Goal: Task Accomplishment & Management: Manage account settings

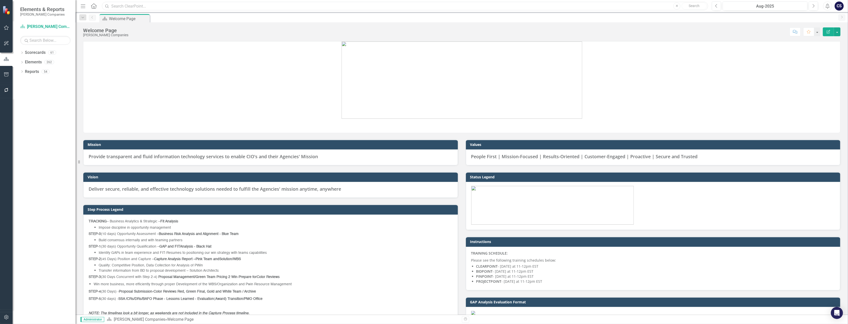
click at [119, 7] on input "text" at bounding box center [405, 6] width 606 height 9
type input "M"
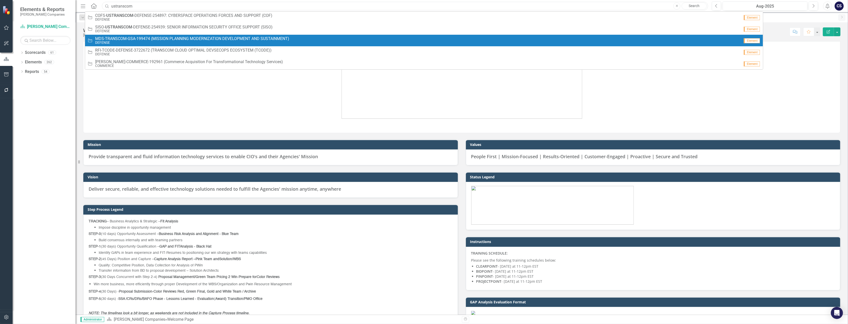
type input "ustranscom"
click at [127, 39] on span "MDS-TRANSCOM-GSA-199474 (MISSION PLANNING MODERNIZATION DEVELOPMENT AND SUSTAIN…" at bounding box center [192, 39] width 194 height 5
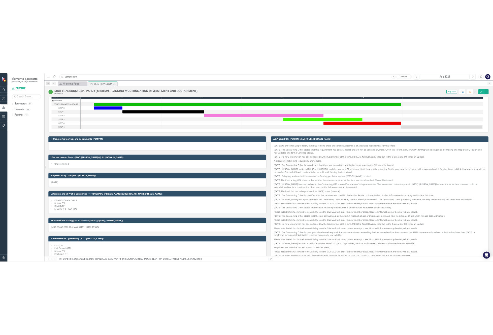
scroll to position [35, 0]
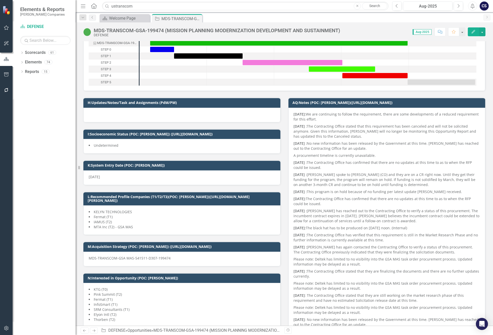
click at [295, 113] on strong "[DATE]:" at bounding box center [300, 114] width 12 height 5
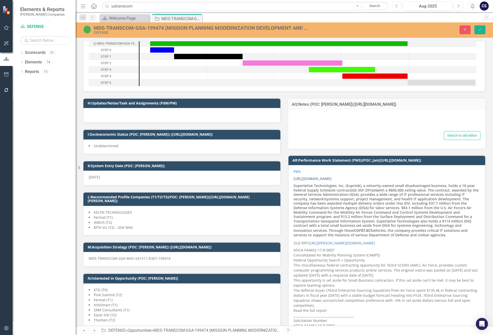
type textarea "<p><strong>[DATE]: </strong>We are continuing to follow the requirement, there …"
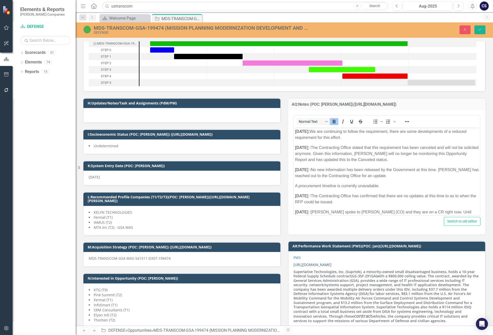
scroll to position [0, 0]
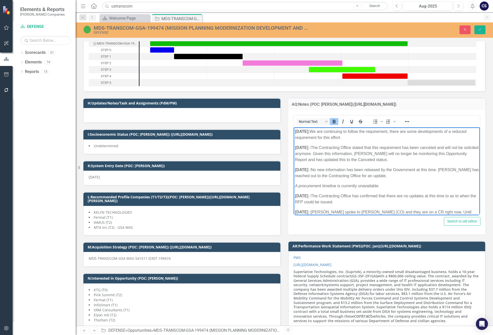
click at [295, 131] on strong "[DATE]:" at bounding box center [302, 131] width 15 height 4
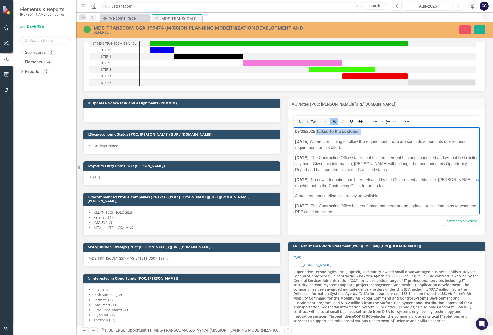
drag, startPoint x: 362, startPoint y: 131, endPoint x: 317, endPoint y: 134, distance: 45.1
click at [317, 134] on p "[DATE] Talked to the customer ﻿" at bounding box center [387, 132] width 184 height 6
click at [332, 121] on icon "Bold" at bounding box center [333, 122] width 3 height 4
click at [365, 130] on p "[DATE] Talked to the customer ﻿" at bounding box center [387, 132] width 184 height 6
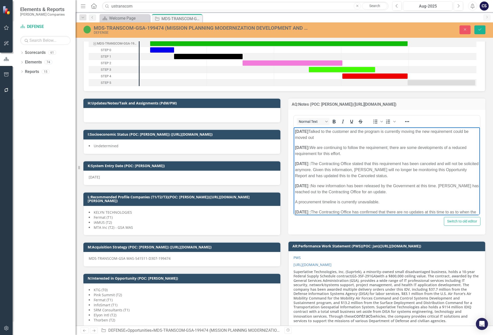
click at [321, 137] on p "[DATE] Talked to the customer ﻿and the program is currently moving the new requ…" at bounding box center [387, 135] width 184 height 12
click at [481, 28] on icon "Save" at bounding box center [479, 30] width 5 height 4
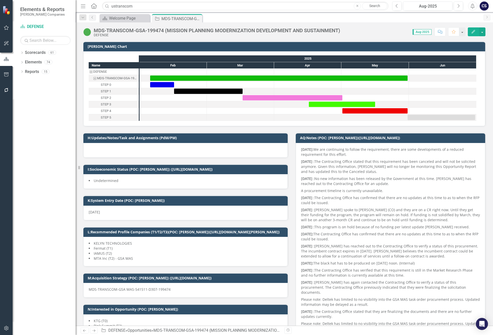
checkbox input "false"
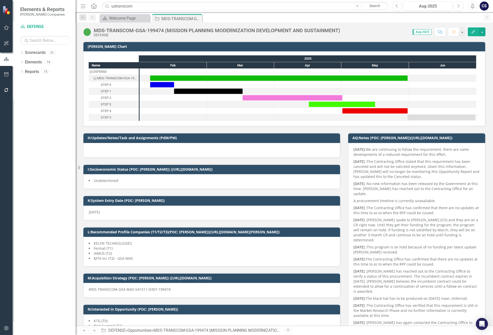
checkbox input "true"
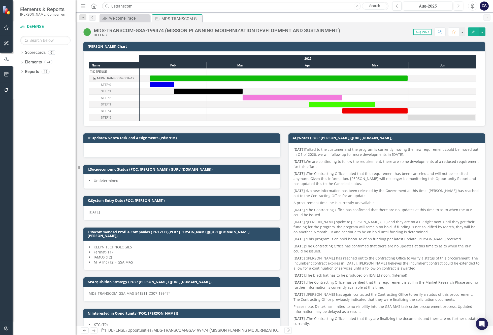
click at [416, 148] on p "[DATE] Talked to the customer and the program is currently moving the new requi…" at bounding box center [387, 152] width 186 height 11
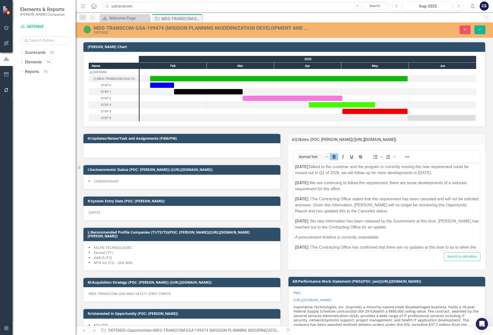
click at [428, 167] on p "[DATE] Talked to the customer and the program is currently moving the new requi…" at bounding box center [387, 170] width 184 height 12
click at [476, 30] on button "Save" at bounding box center [479, 29] width 11 height 9
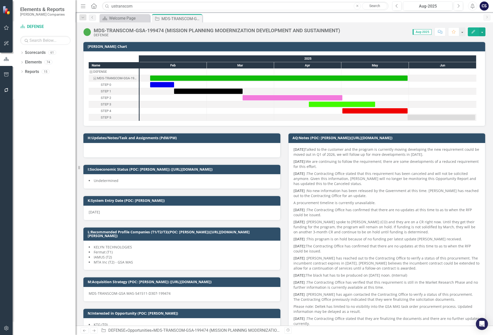
checkbox input "false"
checkbox input "true"
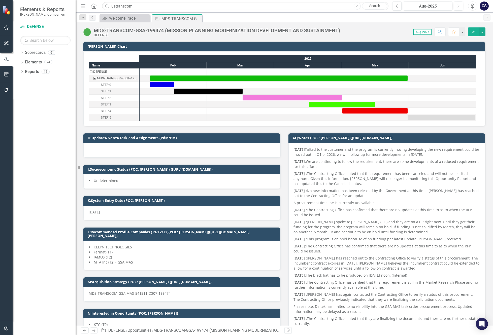
checkbox input "true"
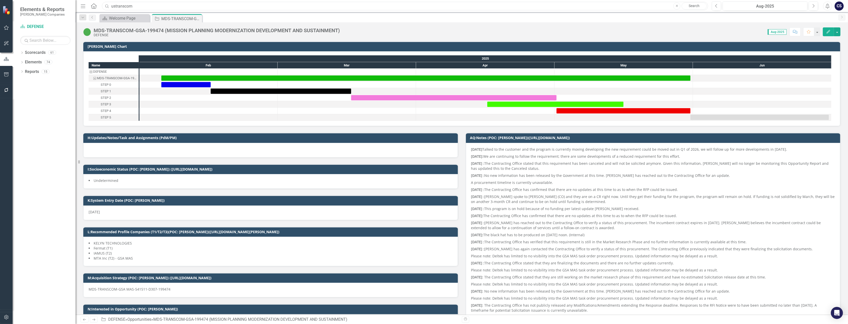
click at [137, 7] on input "ustranscom" at bounding box center [405, 6] width 606 height 9
type input "u"
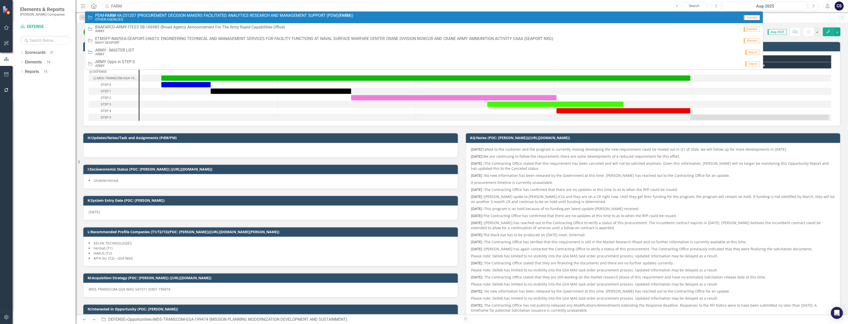
type input "FARM"
click at [131, 19] on small "OTHER AGENCIES" at bounding box center [224, 20] width 258 height 4
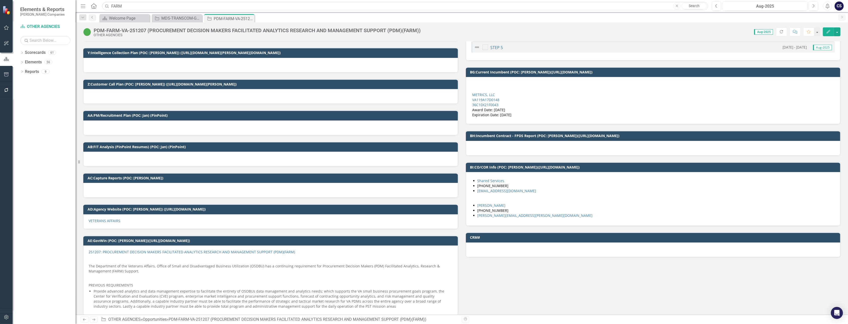
scroll to position [941, 0]
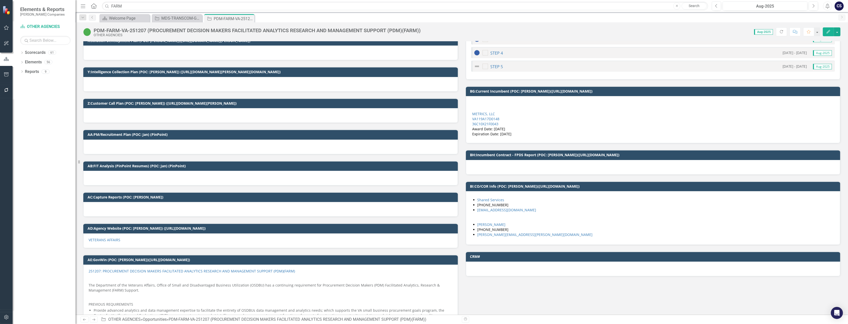
click at [95, 205] on div at bounding box center [270, 209] width 375 height 15
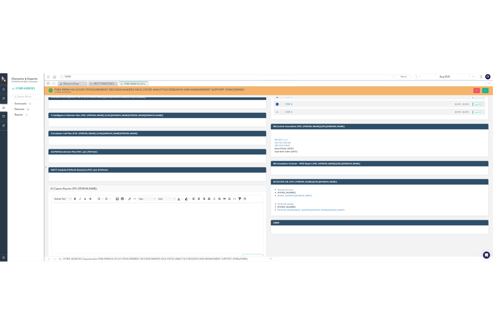
scroll to position [0, 0]
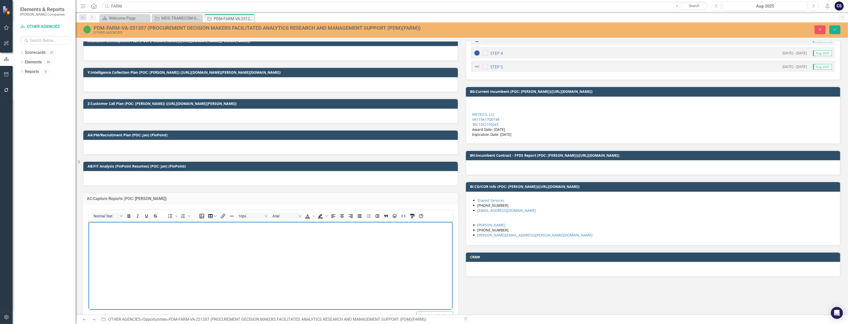
click at [98, 233] on body "Rich Text Area. Press ALT-0 for help." at bounding box center [270, 260] width 364 height 76
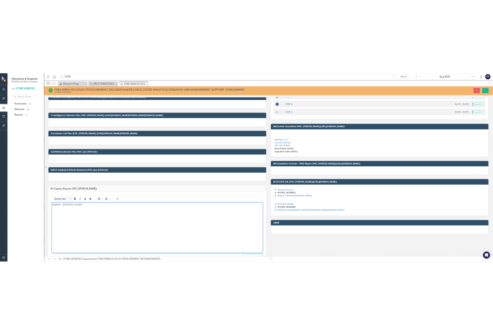
scroll to position [946, 0]
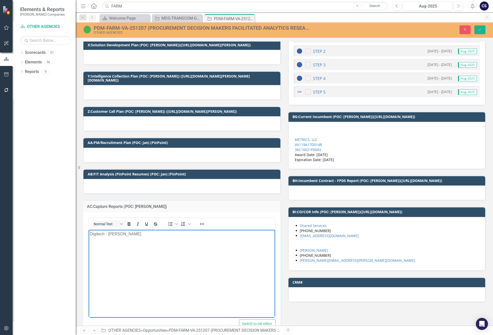
click at [121, 233] on p "Digitech - [PERSON_NAME]" at bounding box center [182, 234] width 184 height 6
drag, startPoint x: 121, startPoint y: 233, endPoint x: 108, endPoint y: 233, distance: 13.3
click at [108, 233] on p "Digitech - [PERSON_NAME]" at bounding box center [182, 234] width 184 height 6
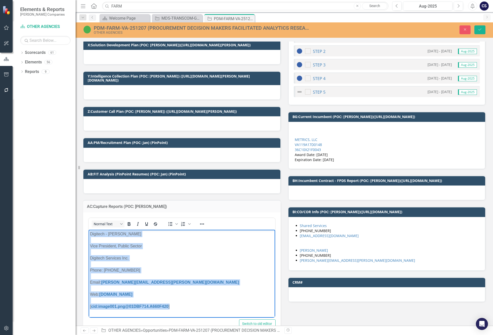
drag, startPoint x: 173, startPoint y: 307, endPoint x: 91, endPoint y: 234, distance: 109.7
click at [91, 234] on p "Digitech - [PERSON_NAME] Vice President, Public Sector Digitech Services Inc. P…" at bounding box center [182, 270] width 184 height 79
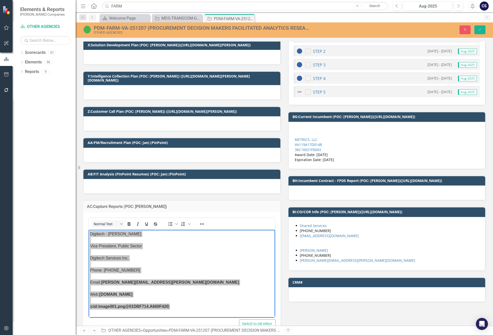
drag, startPoint x: 2, startPoint y: 5, endPoint x: 227, endPoint y: 221, distance: 312.0
click at [227, 221] on div "Normal Text To open the popup, press Shift+Enter To open the popup, press Shift…" at bounding box center [182, 224] width 186 height 12
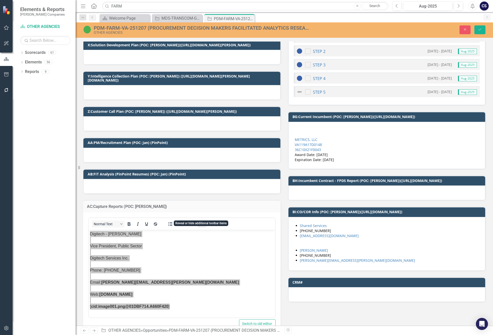
click at [201, 221] on icon "Reveal or hide additional toolbar items" at bounding box center [202, 224] width 6 height 6
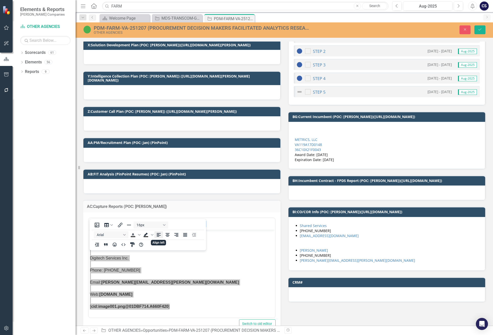
click at [157, 234] on icon "Align left" at bounding box center [159, 235] width 6 height 6
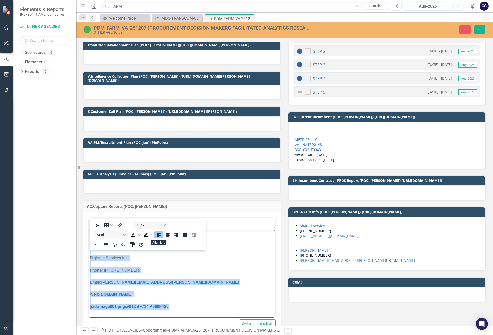
click at [157, 234] on icon "Align left" at bounding box center [159, 235] width 6 height 6
click at [226, 261] on p "Digitech - [PERSON_NAME] Vice President, Public Sector Digitech Services Inc. P…" at bounding box center [182, 270] width 184 height 79
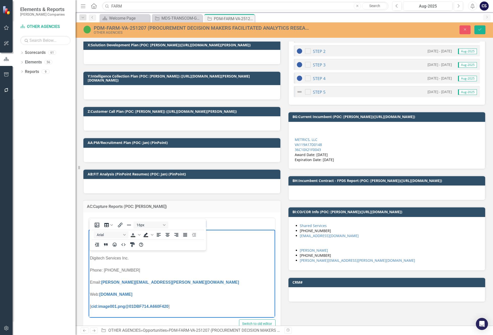
click at [240, 277] on p "Digitech - [PERSON_NAME] Vice President, Public Sector Digitech Services Inc. P…" at bounding box center [182, 270] width 184 height 79
click at [241, 265] on p "Digitech - [PERSON_NAME] Vice President, Public Sector Digitech Services Inc. P…" at bounding box center [182, 270] width 184 height 79
click at [480, 27] on button "Save" at bounding box center [479, 29] width 11 height 9
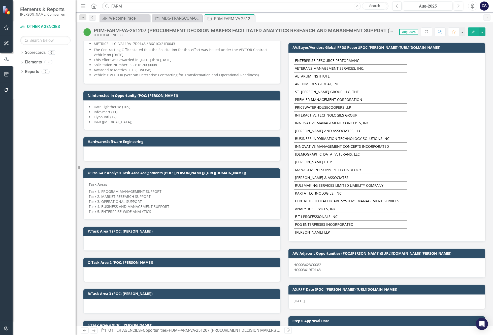
scroll to position [382, 0]
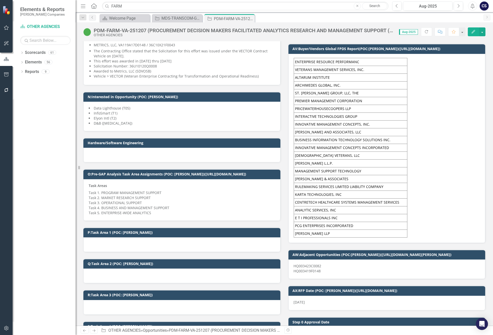
click at [95, 148] on div at bounding box center [181, 155] width 197 height 15
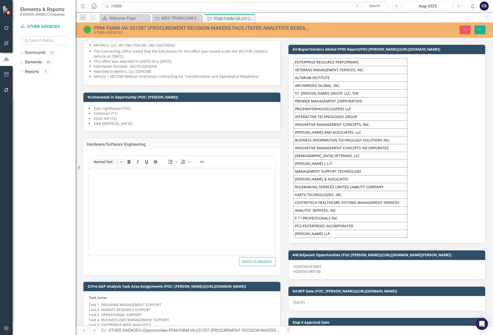
scroll to position [0, 0]
click at [100, 173] on p "Rich Text Area. Press ALT-0 for help." at bounding box center [182, 172] width 184 height 6
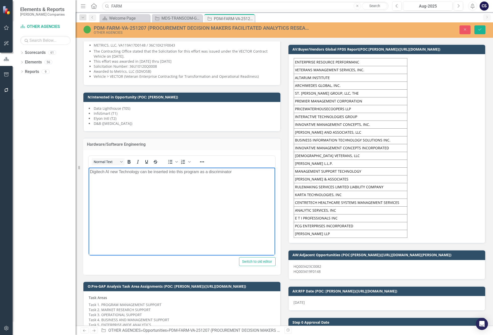
click at [104, 171] on p "Digitech AI new Technology can be inserted into this program as a discriminator" at bounding box center [182, 172] width 184 height 6
click at [238, 171] on p "Digitech's - AI new Technology can be inserted into this program as a discrimin…" at bounding box center [182, 172] width 184 height 6
click at [480, 28] on icon "Save" at bounding box center [479, 30] width 5 height 4
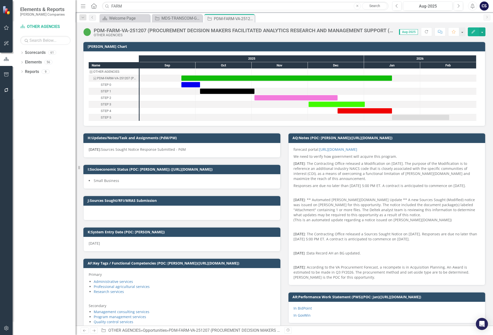
click at [148, 232] on h3 "K:System Entry Date (POC: [PERSON_NAME])" at bounding box center [183, 232] width 190 height 4
click at [133, 150] on p "[DATE]: Sources Sought Notice Response Submitted - PdM" at bounding box center [182, 149] width 186 height 5
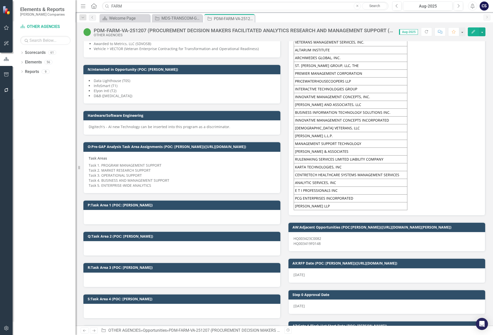
scroll to position [407, 0]
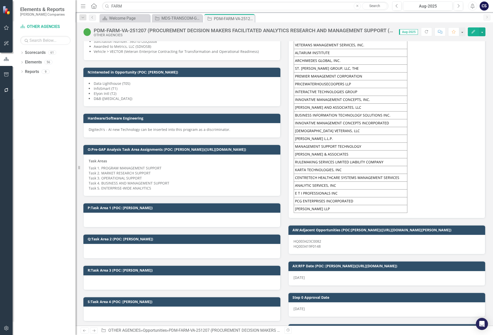
click at [108, 127] on p "Digitech's - AI new Technology can be inserted into this program as a discrimin…" at bounding box center [182, 129] width 186 height 5
click at [111, 127] on p "Digitech's - AI new Technology can be inserted into this program as a discrimin…" at bounding box center [182, 129] width 186 height 5
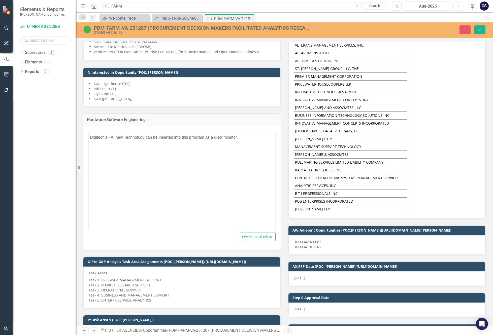
scroll to position [0, 0]
click at [116, 146] on p "Digitech's - AI new Technology can be inserted into this program as a discrimin…" at bounding box center [182, 147] width 184 height 6
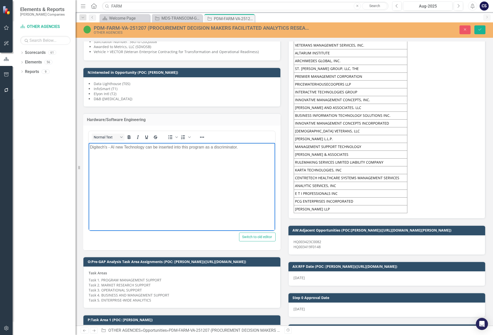
paste body "Rich Text Area. Press ALT-0 for help."
click at [480, 28] on icon "Save" at bounding box center [479, 30] width 5 height 4
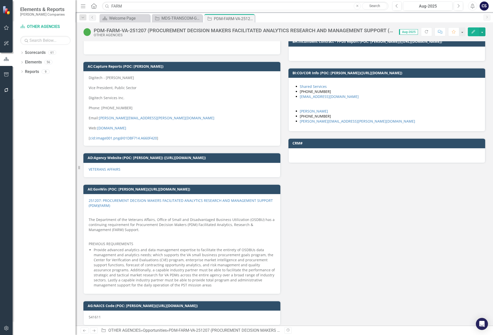
scroll to position [1057, 0]
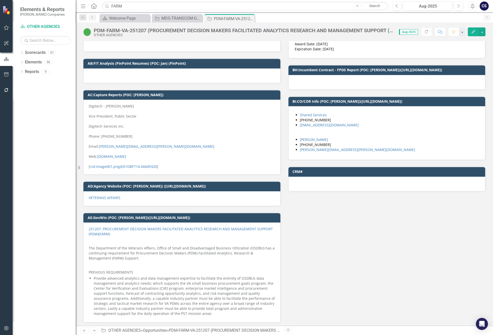
click at [160, 158] on p "Digitech - [PERSON_NAME] Vice President, Public Sector Digitech Services Inc. P…" at bounding box center [182, 136] width 186 height 65
click at [158, 158] on p "Digitech - [PERSON_NAME] Vice President, Public Sector Digitech Services Inc. P…" at bounding box center [182, 136] width 186 height 65
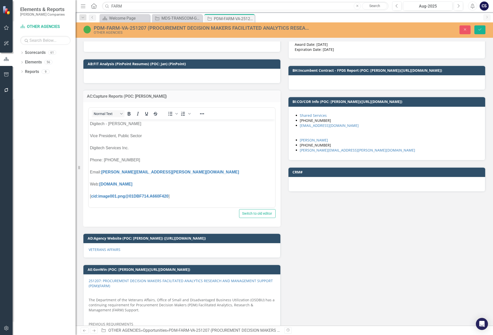
scroll to position [0, 0]
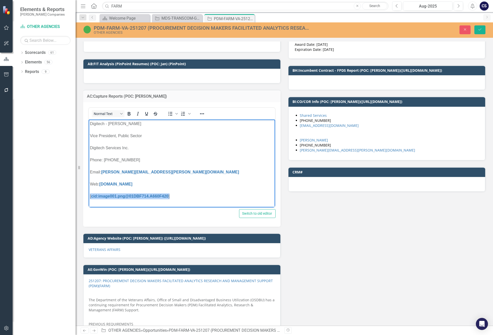
drag, startPoint x: 173, startPoint y: 197, endPoint x: 88, endPoint y: 196, distance: 84.6
click at [89, 196] on body "Digitech - [PERSON_NAME] Vice President, Public Sector Digitech Services Inc. P…" at bounding box center [182, 161] width 186 height 85
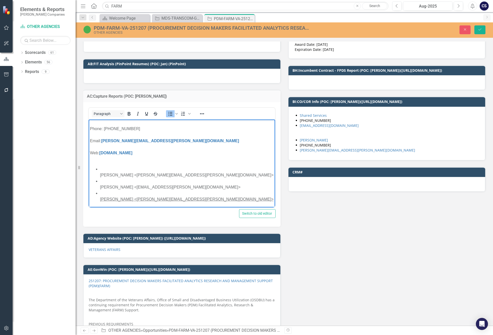
click at [101, 168] on div "Rich Text Area. Press ALT-0 for help." at bounding box center [187, 169] width 174 height 6
click at [106, 160] on p "Digitech - [PERSON_NAME] Vice President, Public Sector Digitech Services Inc. P…" at bounding box center [182, 125] width 184 height 73
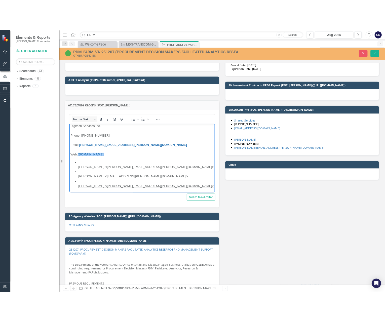
scroll to position [25, 0]
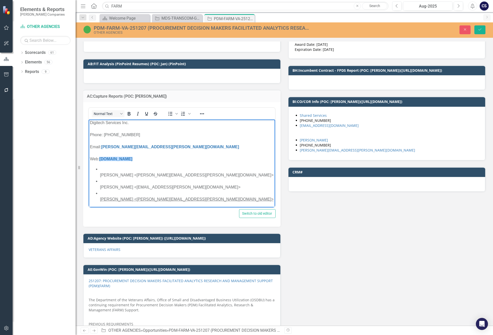
click at [93, 166] on ul "[PERSON_NAME] <[PERSON_NAME][EMAIL_ADDRESS][PERSON_NAME][DOMAIN_NAME]> [PERSON_…" at bounding box center [182, 184] width 184 height 36
click at [93, 170] on ul "[PERSON_NAME] <[PERSON_NAME][EMAIL_ADDRESS][PERSON_NAME][DOMAIN_NAME]> [PERSON_…" at bounding box center [182, 184] width 184 height 36
click at [481, 30] on icon "Save" at bounding box center [479, 30] width 5 height 4
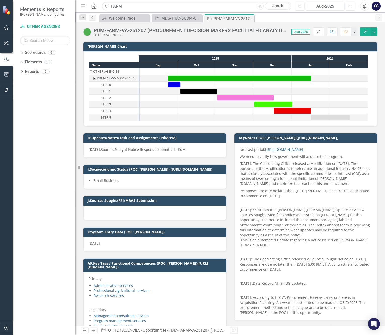
click at [181, 324] on div "Previous Next Opportunity OTHER AGENCIES » Opportunities » PDM-FARM-VA-251207 (…" at bounding box center [231, 330] width 310 height 9
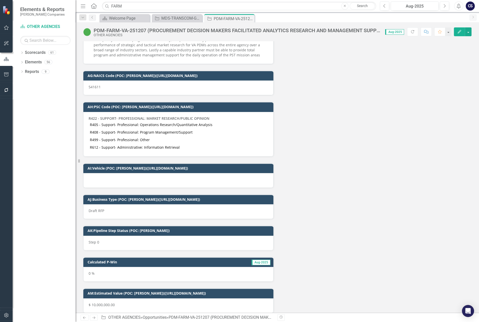
scroll to position [1295, 0]
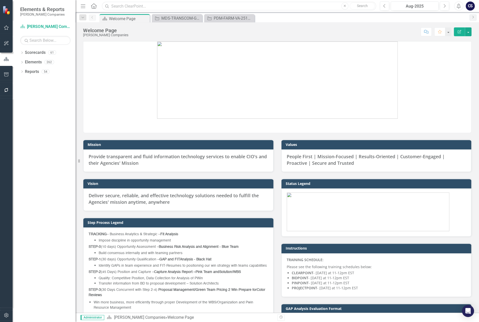
click at [119, 5] on input "text" at bounding box center [239, 6] width 274 height 9
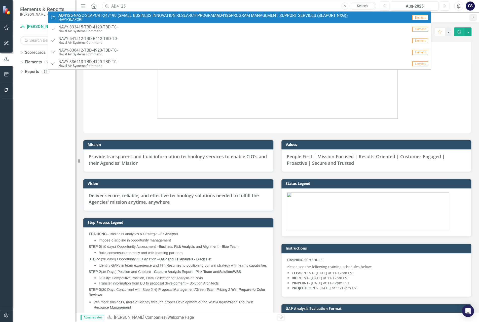
type input "AD4125"
click at [115, 20] on small "NAVY-SEAPORT" at bounding box center [203, 20] width 290 height 4
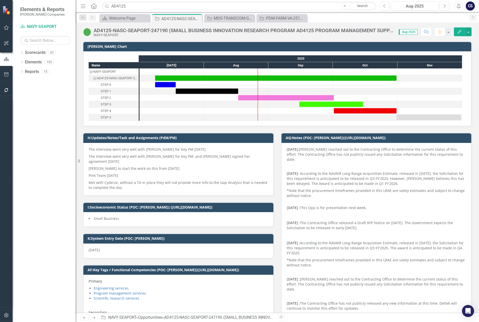
click at [152, 122] on div "Name NAVY-SEAPORT AD4125-NASC-SEAPORT-247190 (SMALL BUSINESS INNOVATION RESEARC…" at bounding box center [277, 88] width 388 height 75
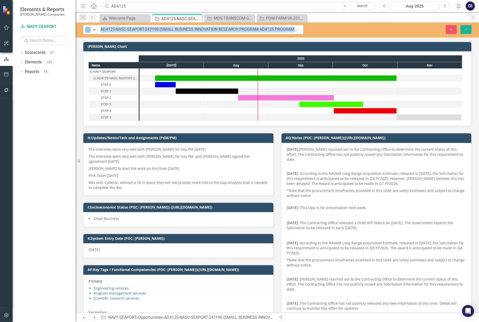
drag, startPoint x: 170, startPoint y: 29, endPoint x: 100, endPoint y: 30, distance: 69.5
drag, startPoint x: 159, startPoint y: 29, endPoint x: 101, endPoint y: 30, distance: 58.4
click at [101, 30] on input "AD4125-NASC-SEAPORT-247190 (SMALL BUSINESS INNOVATION RESEARCH PROGRAM AD4125 P…" at bounding box center [200, 29] width 206 height 9
